Goal: Information Seeking & Learning: Compare options

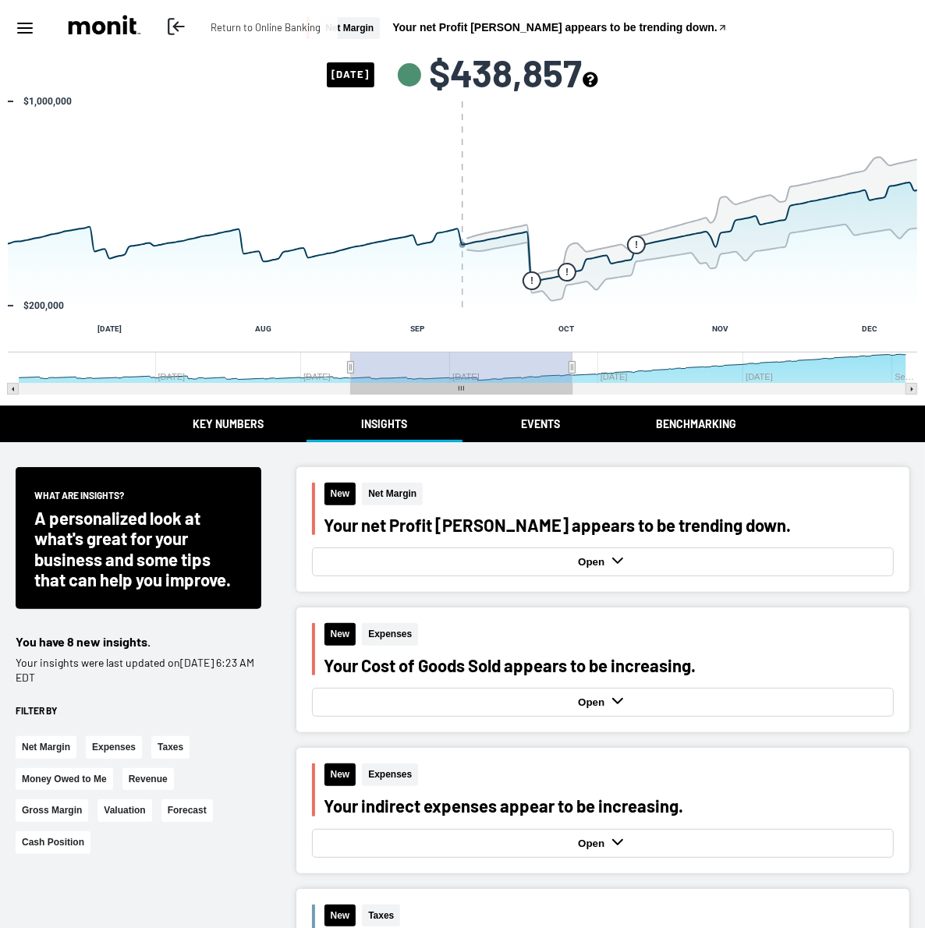
click at [184, 30] on icon at bounding box center [176, 26] width 20 height 20
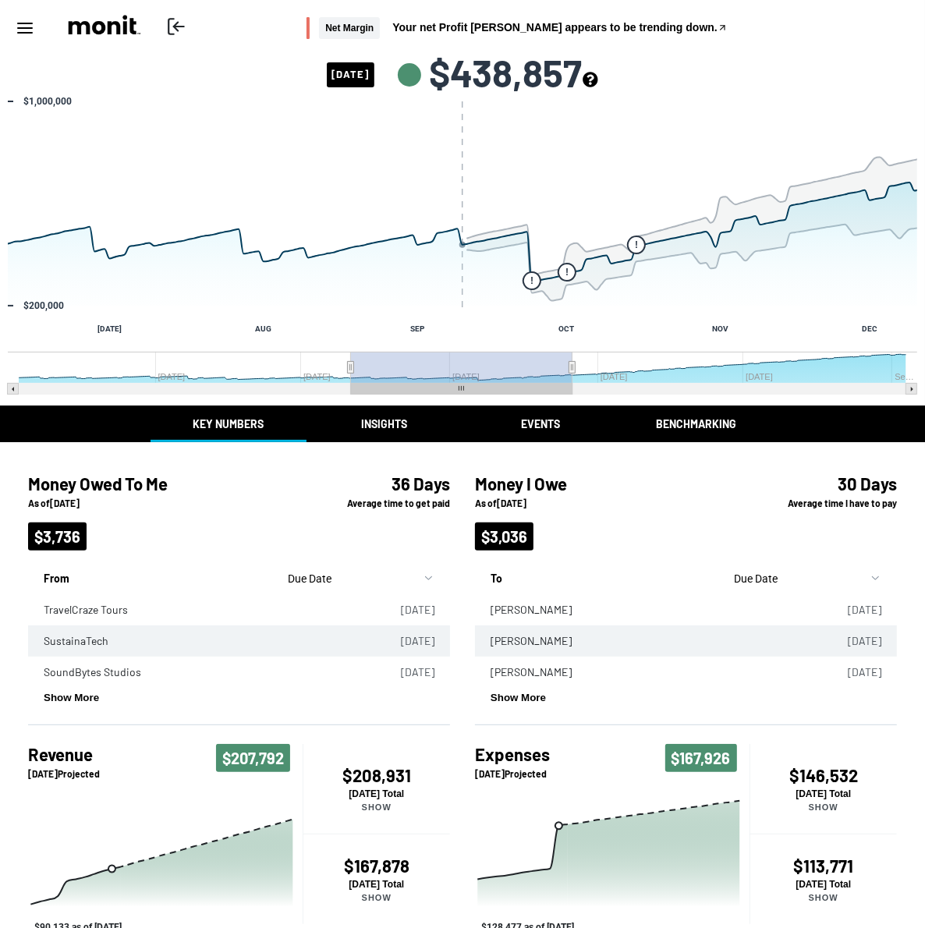
click at [597, 72] on icon "see more about your cashflow projection" at bounding box center [589, 79] width 15 height 15
click at [766, 49] on div "Return to Online Banking Net Margin Your net Profit [PERSON_NAME] appears to be…" at bounding box center [462, 28] width 925 height 56
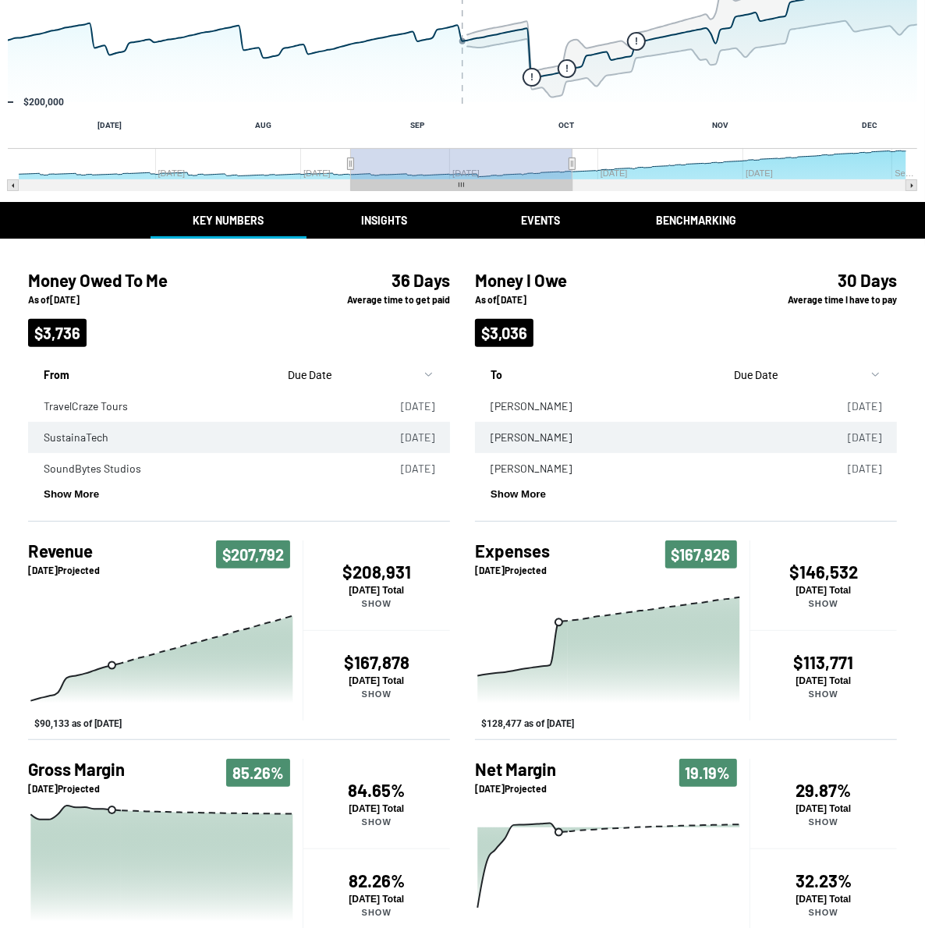
scroll to position [232, 0]
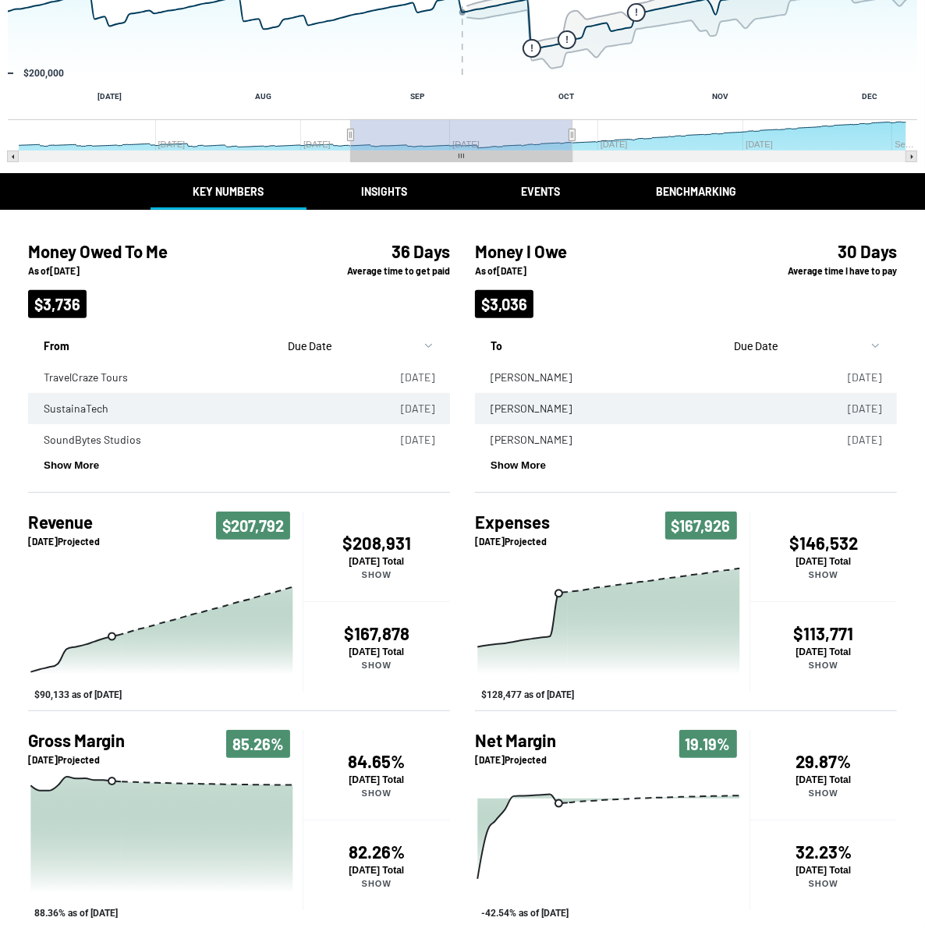
click at [399, 183] on div "Return to Online Banking Net Margin Your net Profit [PERSON_NAME] appears to be…" at bounding box center [462, 349] width 925 height 1162
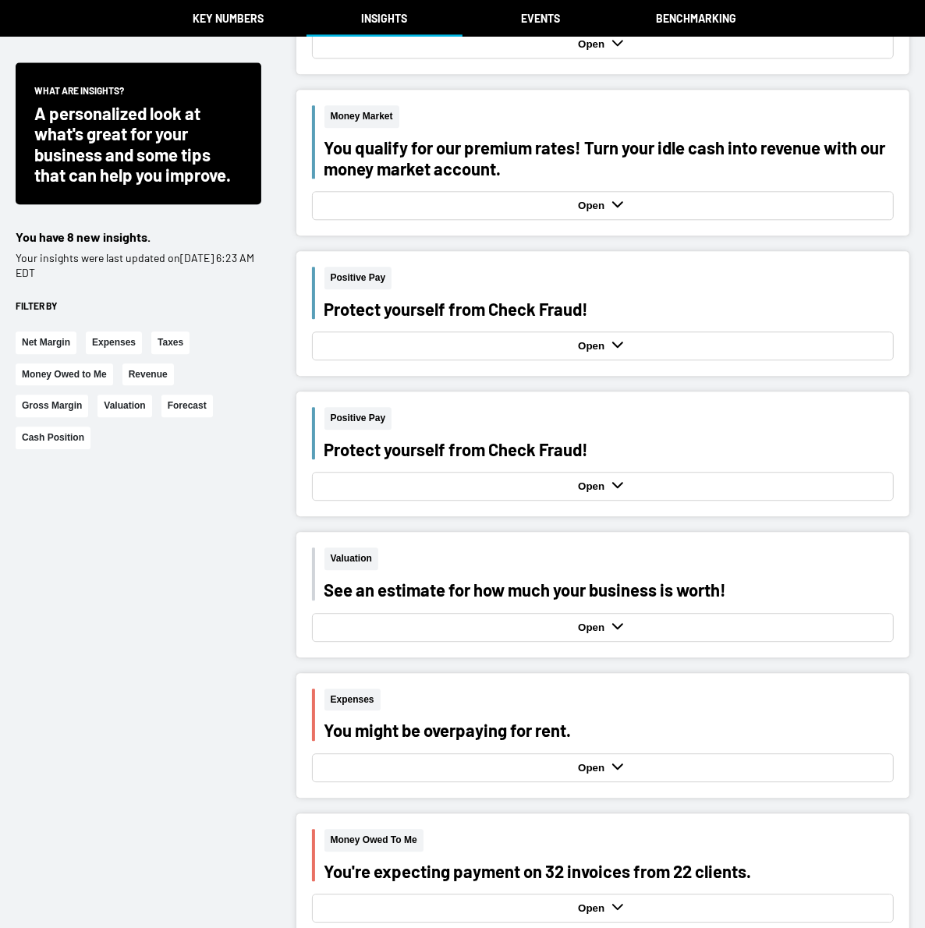
scroll to position [2322, 0]
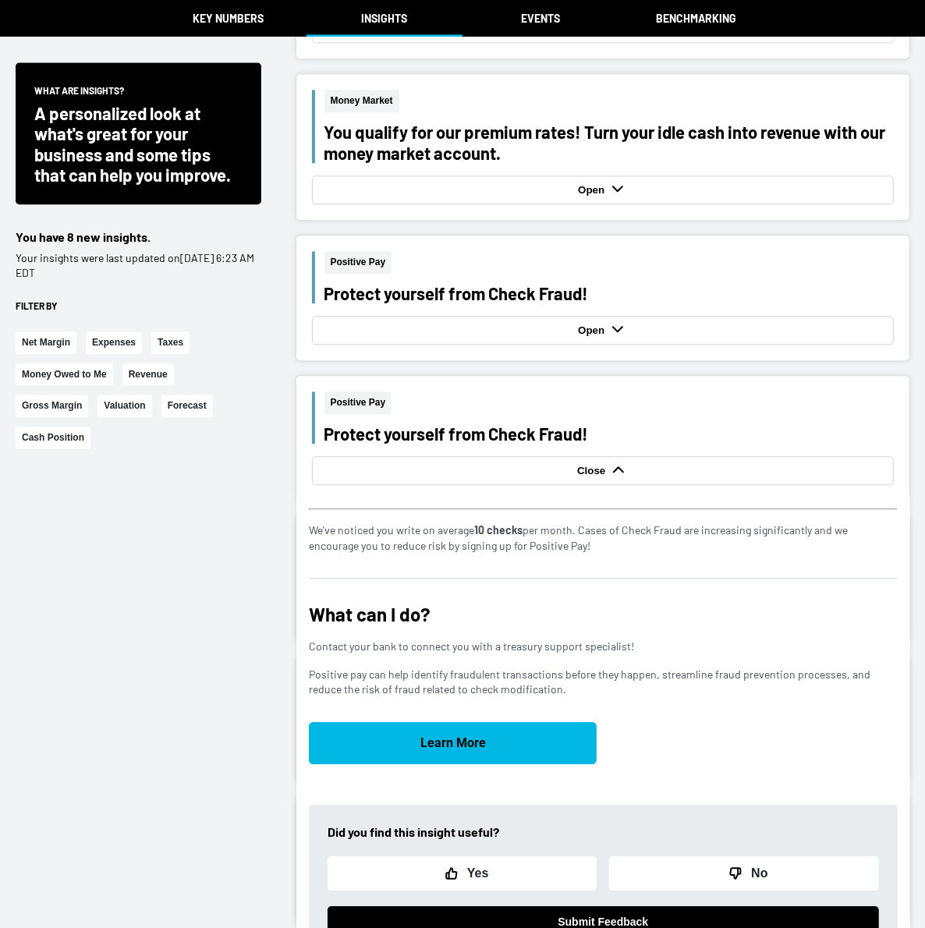
click at [598, 460] on div "Close" at bounding box center [603, 470] width 574 height 21
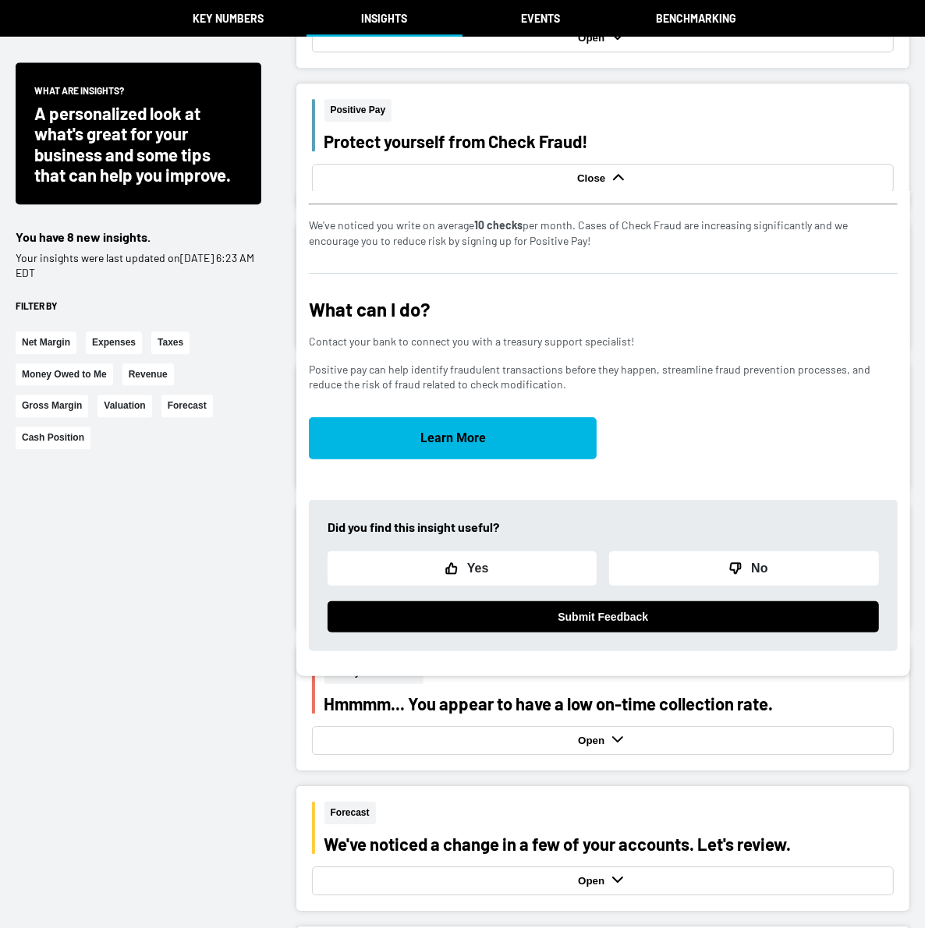
scroll to position [2633, 0]
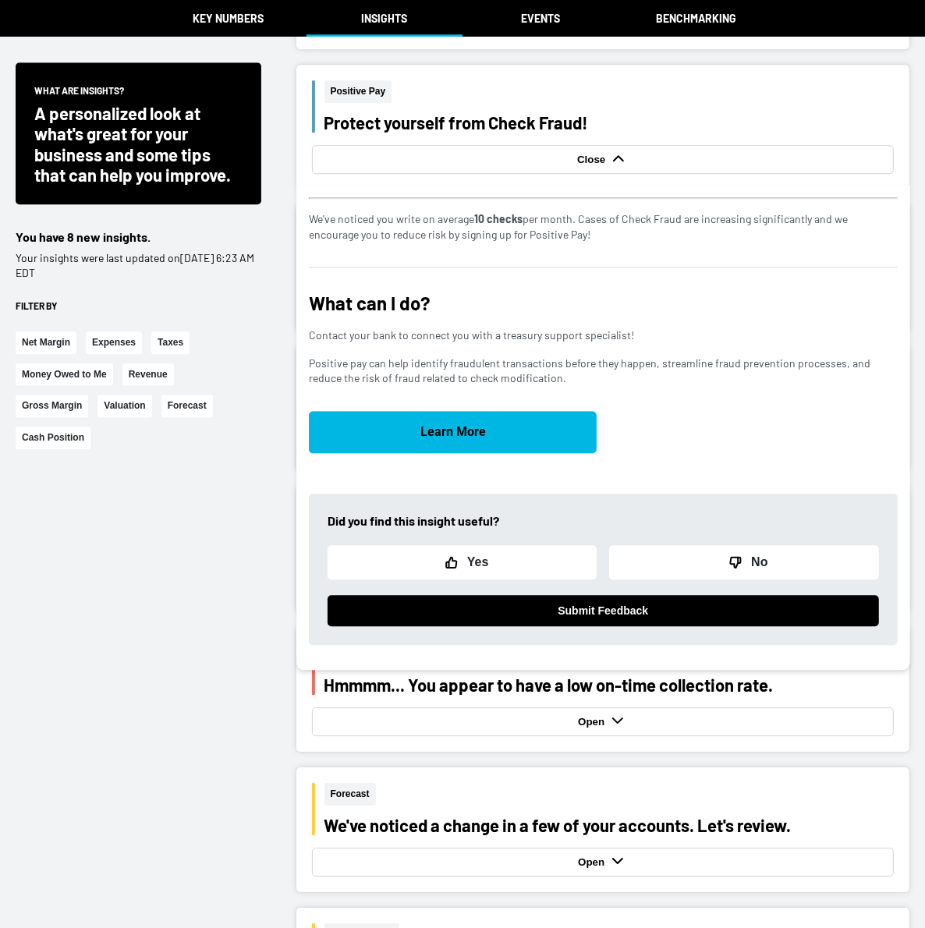
click at [636, 162] on div "Close" at bounding box center [603, 159] width 574 height 21
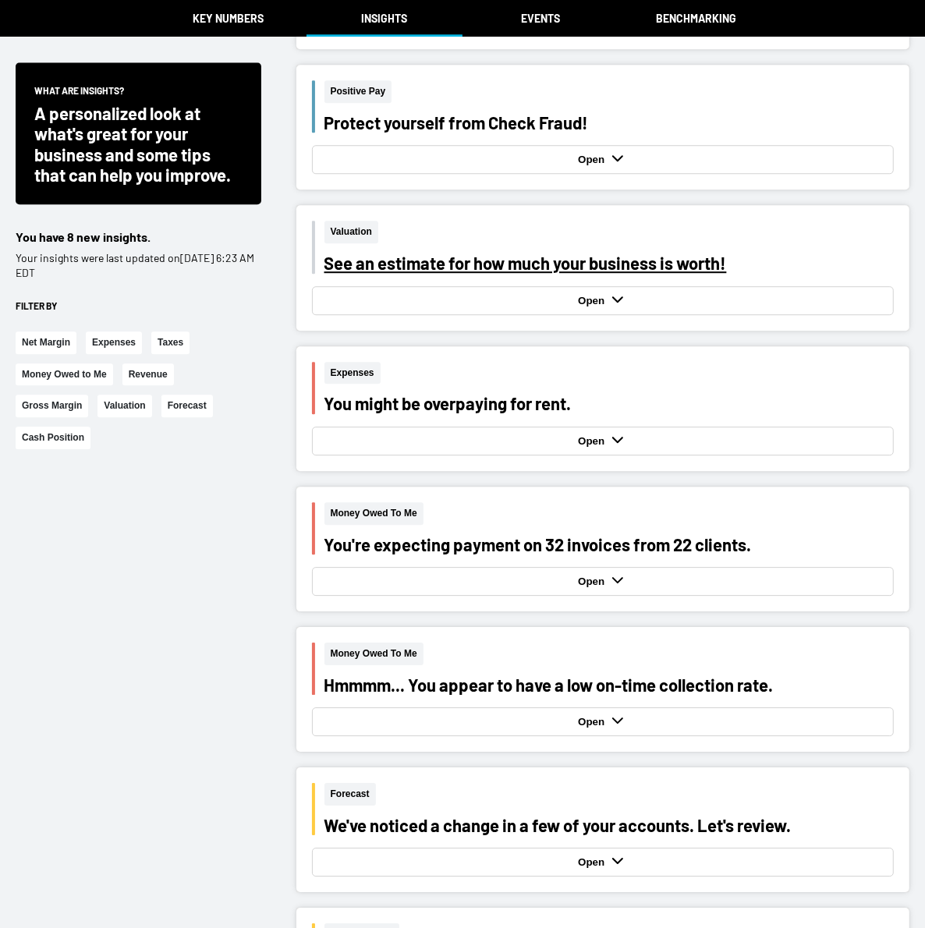
click at [660, 264] on div "See an estimate for how much your business is worth!" at bounding box center [608, 263] width 569 height 20
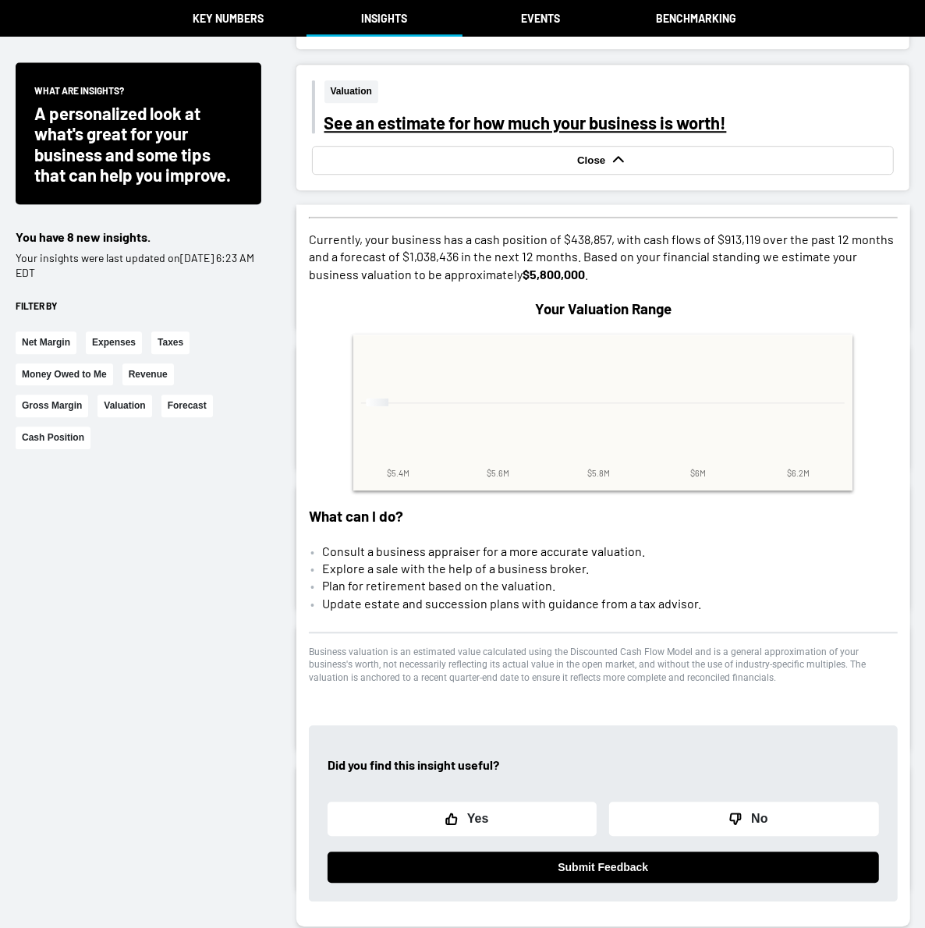
scroll to position [2774, 0]
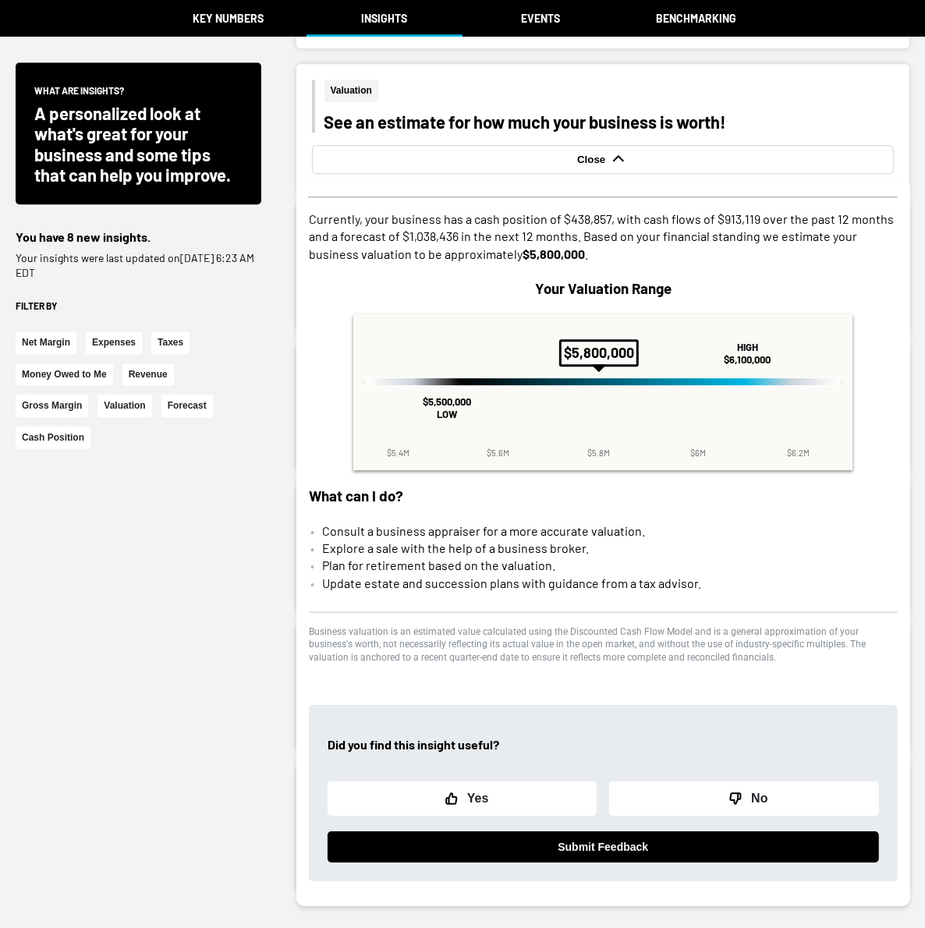
click at [621, 172] on div "Valuation See an estimate for how much your business is worth! Close" at bounding box center [602, 126] width 613 height 125
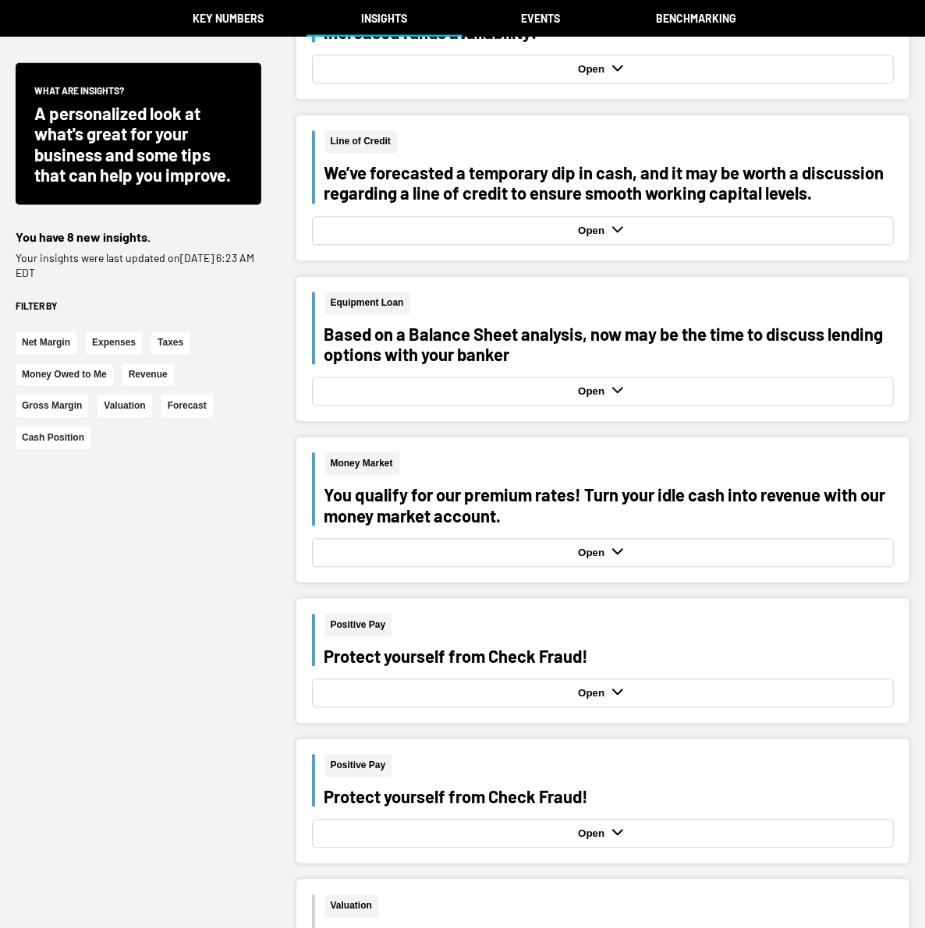
scroll to position [1955, 0]
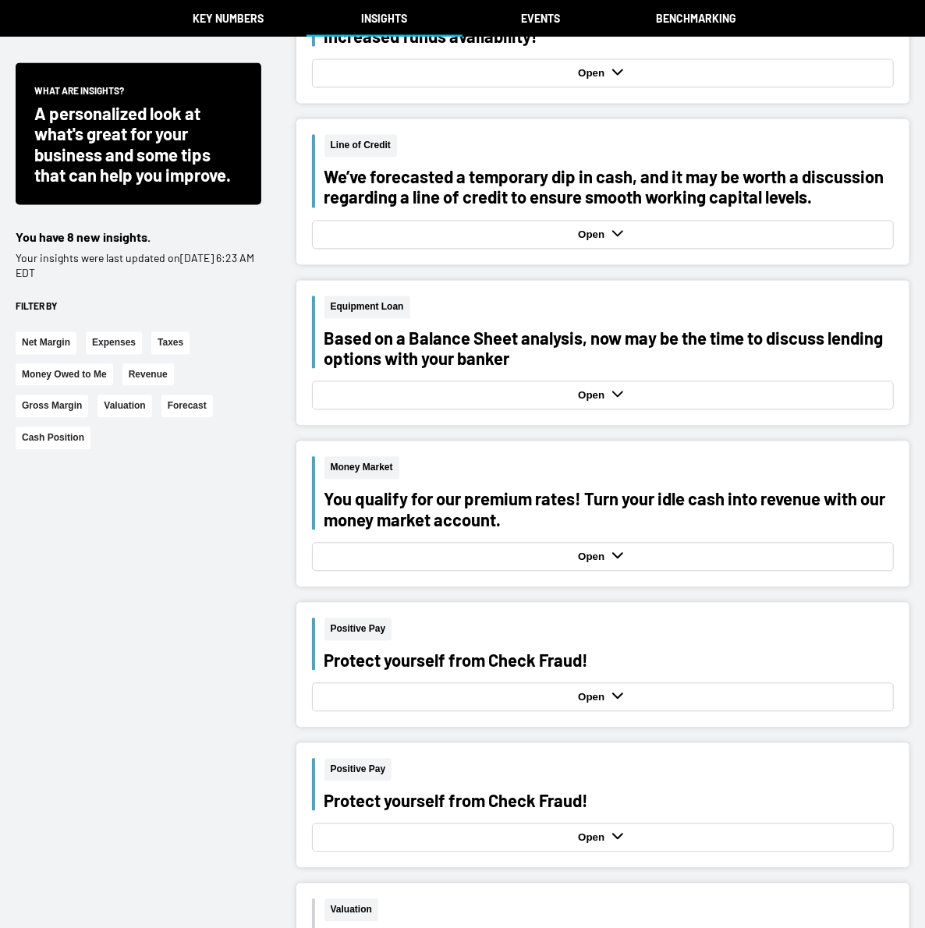
click at [635, 232] on div "Open" at bounding box center [603, 234] width 574 height 21
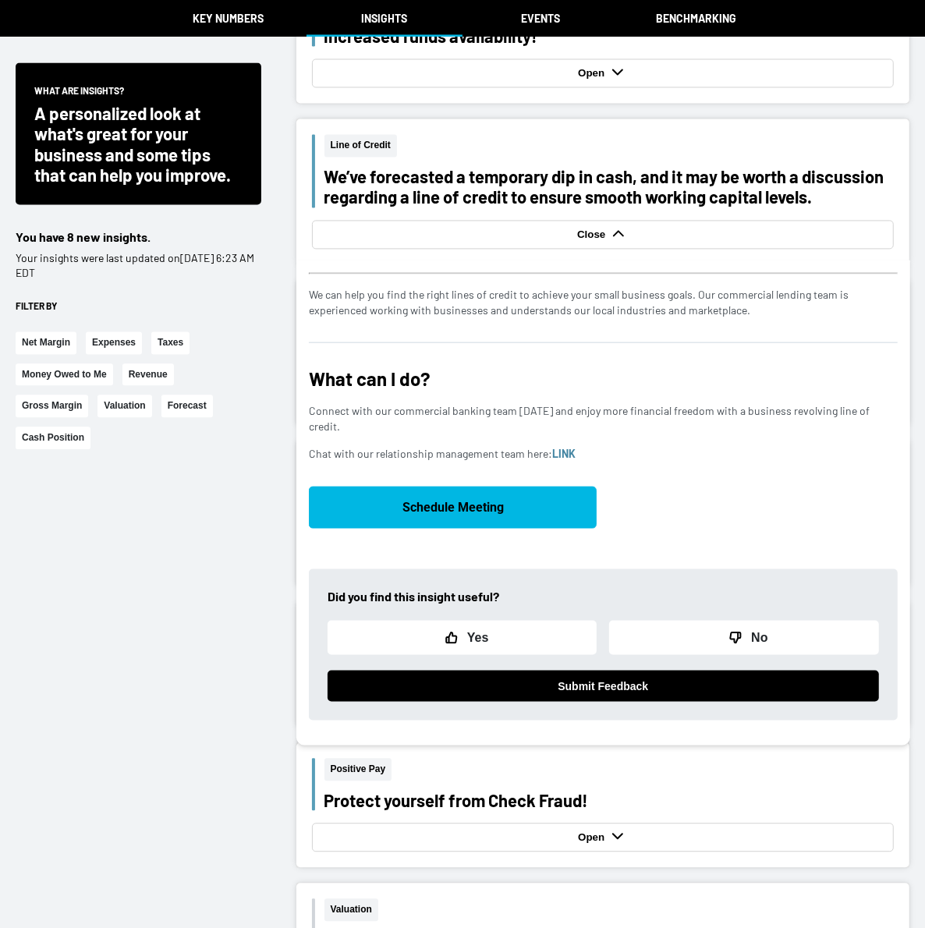
scroll to position [2010, 0]
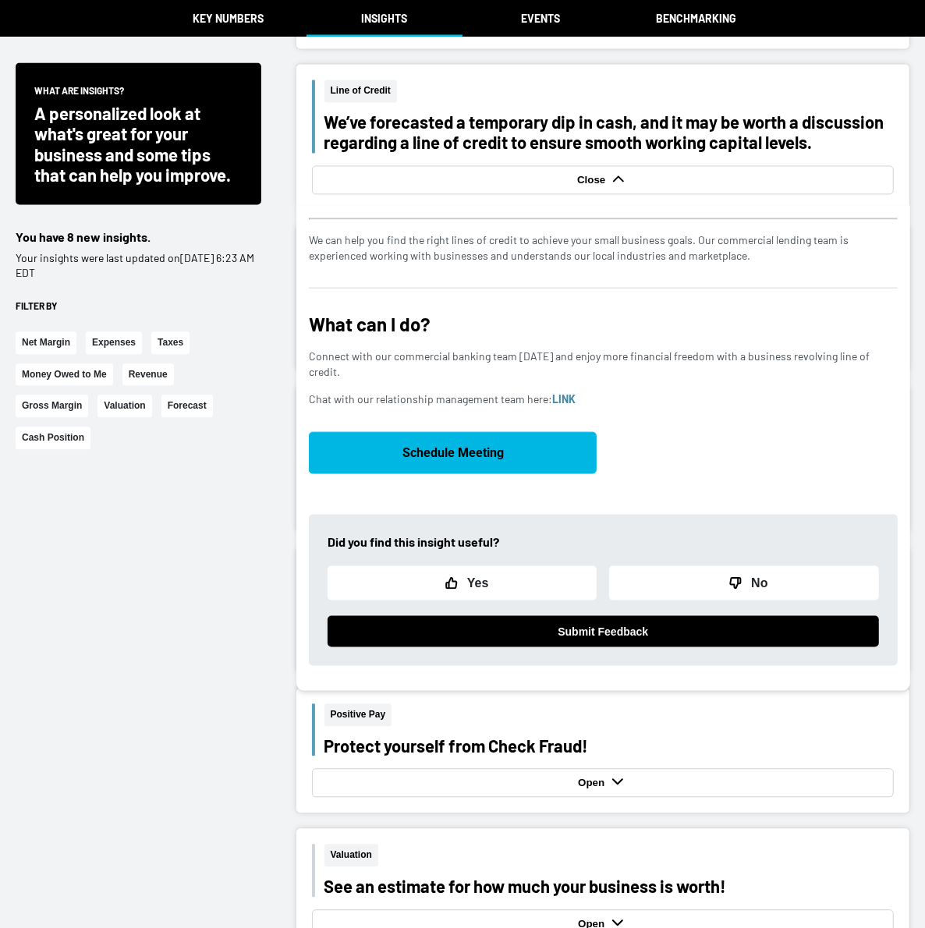
click at [560, 20] on div "Return to Online Banking Net Margin Your net Profit [PERSON_NAME] appears to be…" at bounding box center [462, 146] width 925 height 4313
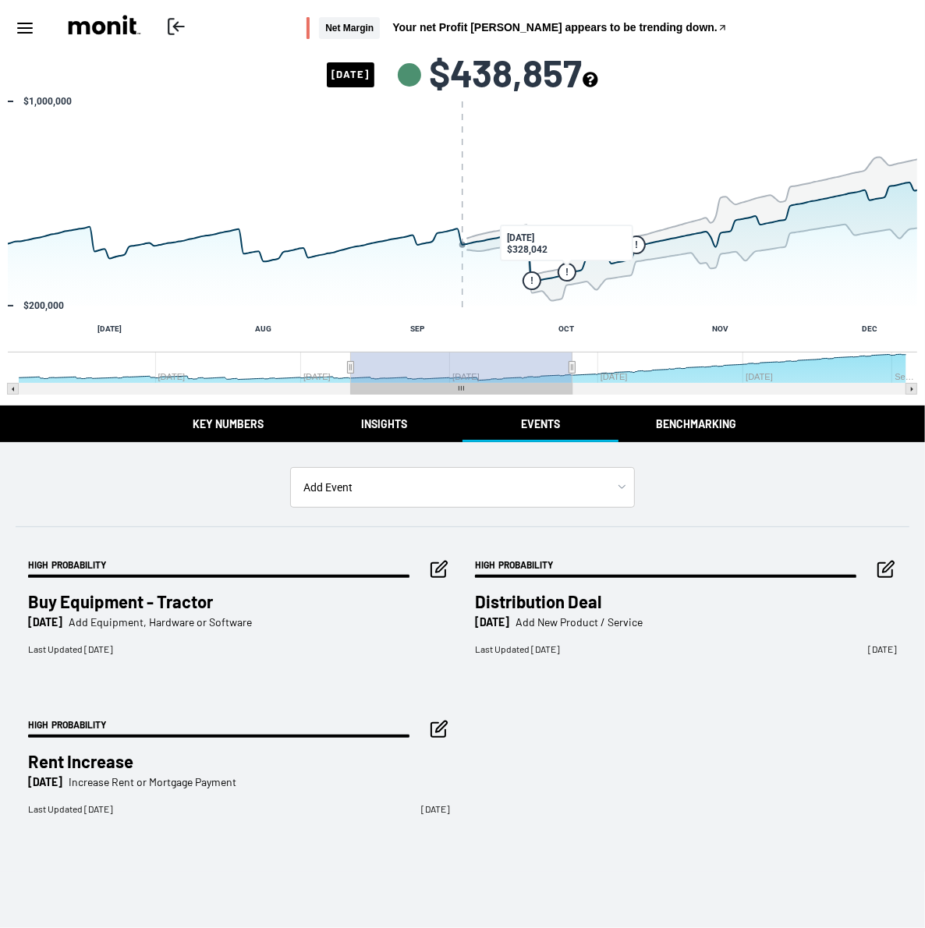
click at [726, 428] on button "Benchmarking" at bounding box center [696, 423] width 156 height 37
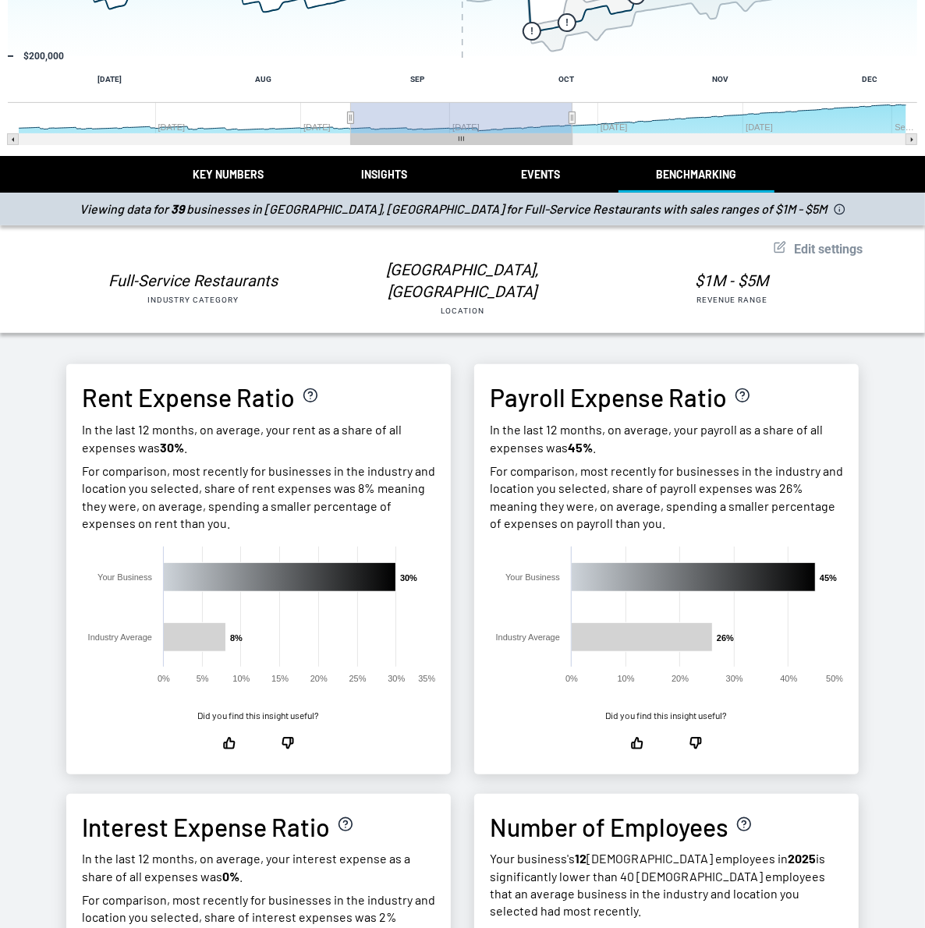
scroll to position [257, 0]
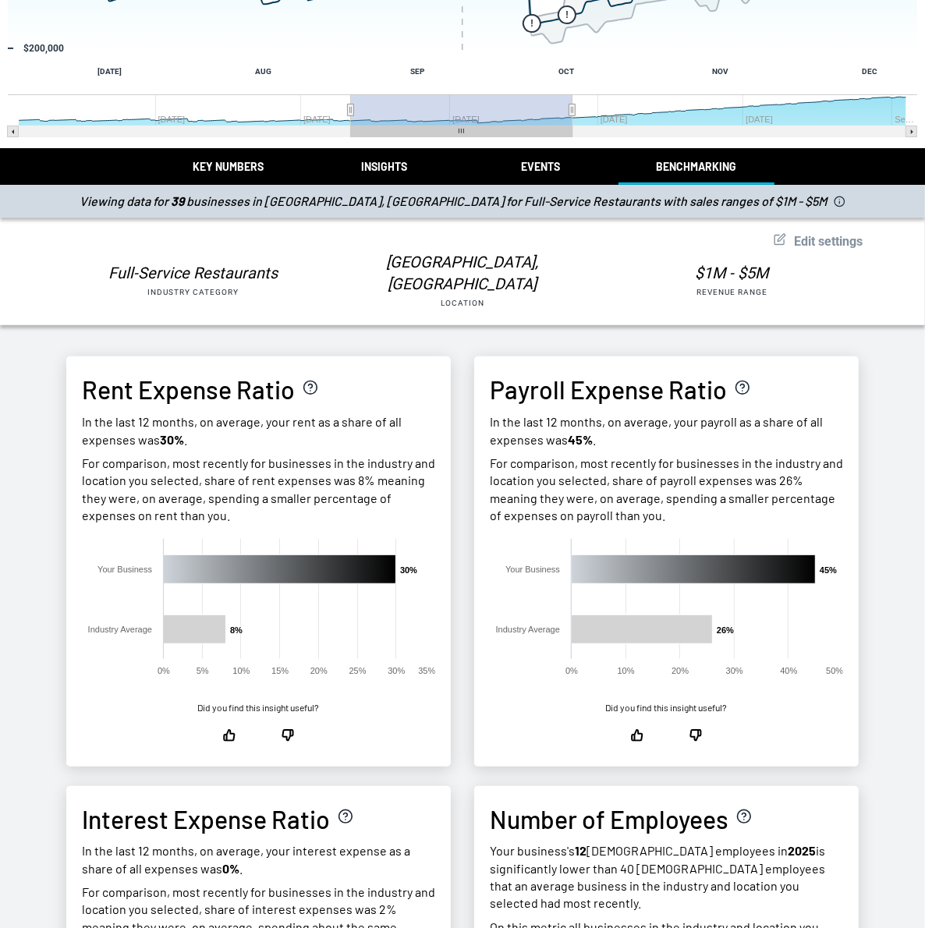
click at [812, 245] on span "Edit settings" at bounding box center [828, 241] width 69 height 15
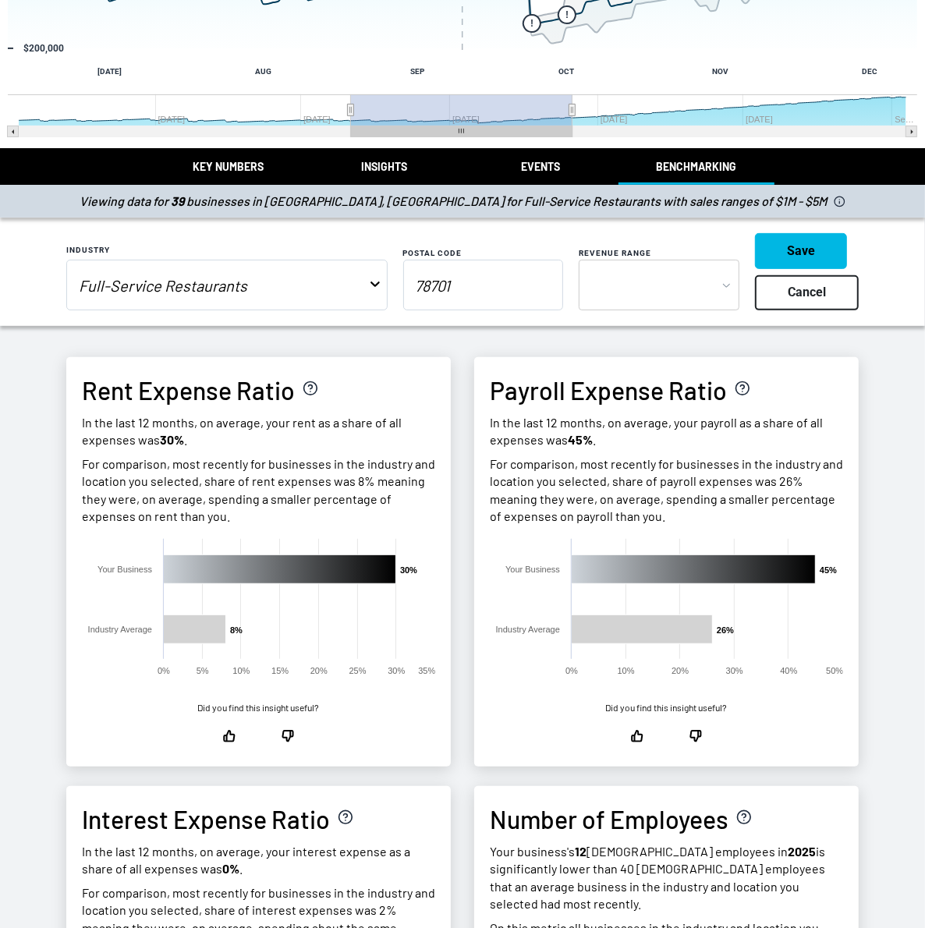
click at [326, 287] on input "Full-Service Restaurants" at bounding box center [215, 285] width 296 height 30
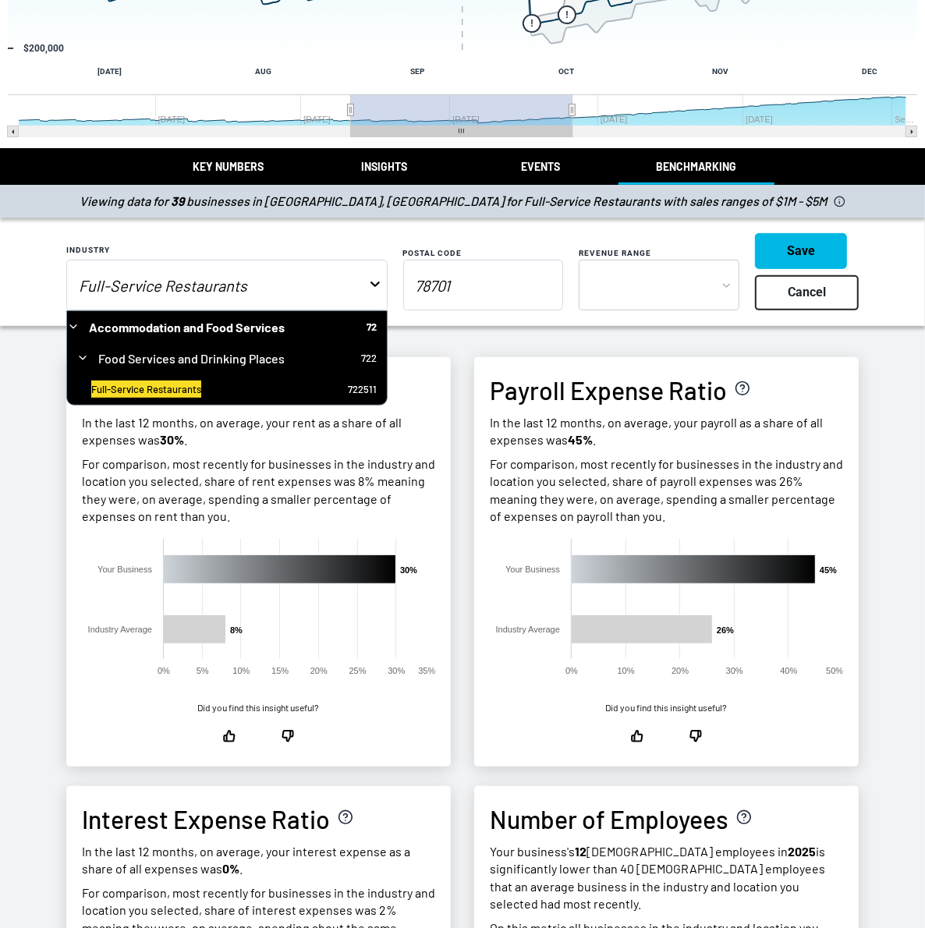
click at [402, 175] on div "Return to Online Banking Net Margin Your net Profit [PERSON_NAME] appears to be…" at bounding box center [462, 928] width 925 height 2371
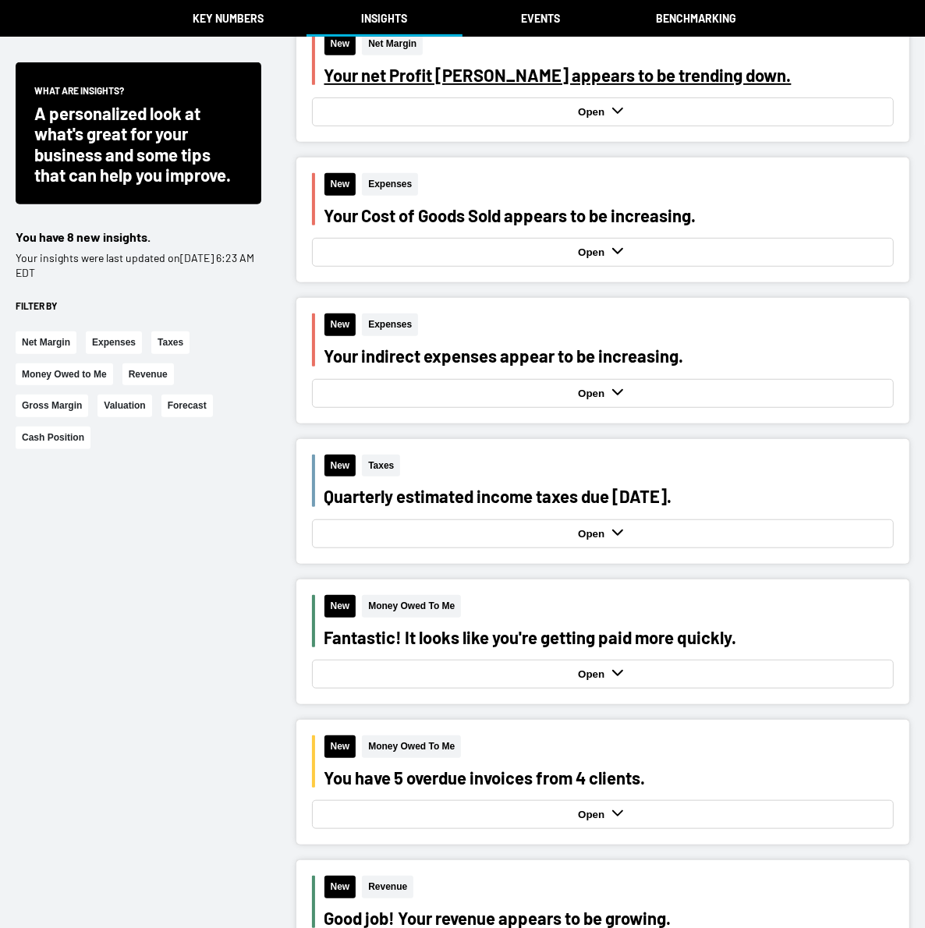
scroll to position [451, 0]
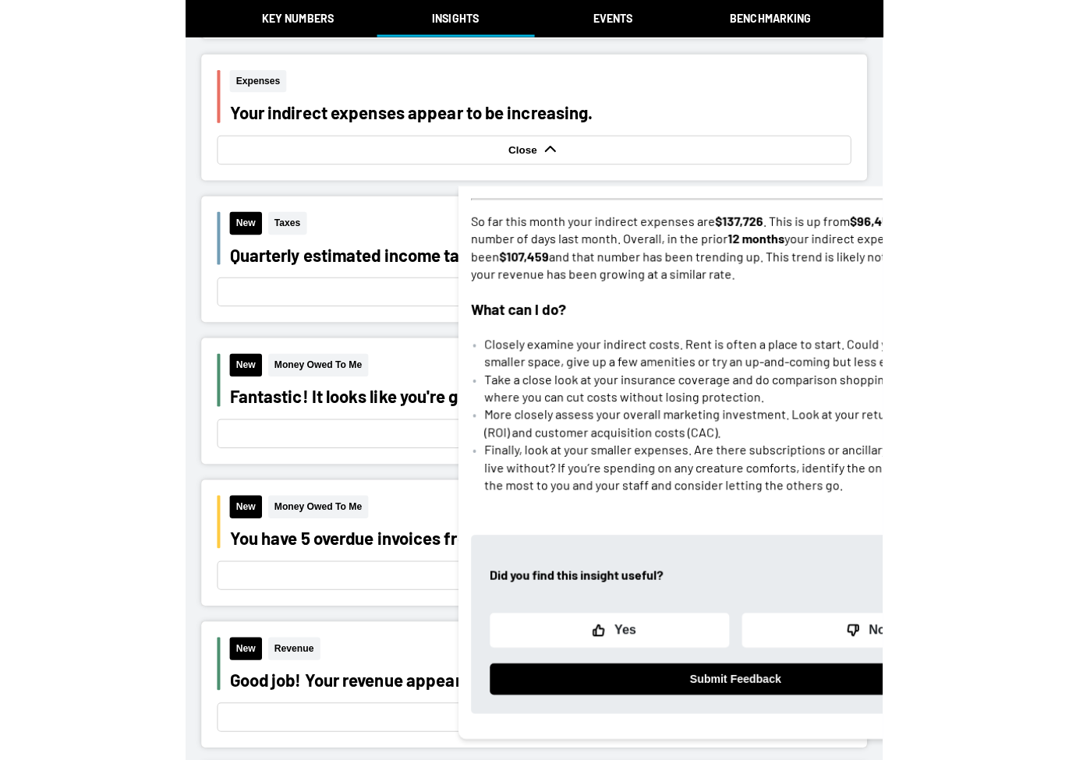
scroll to position [684, 0]
